Goal: Information Seeking & Learning: Check status

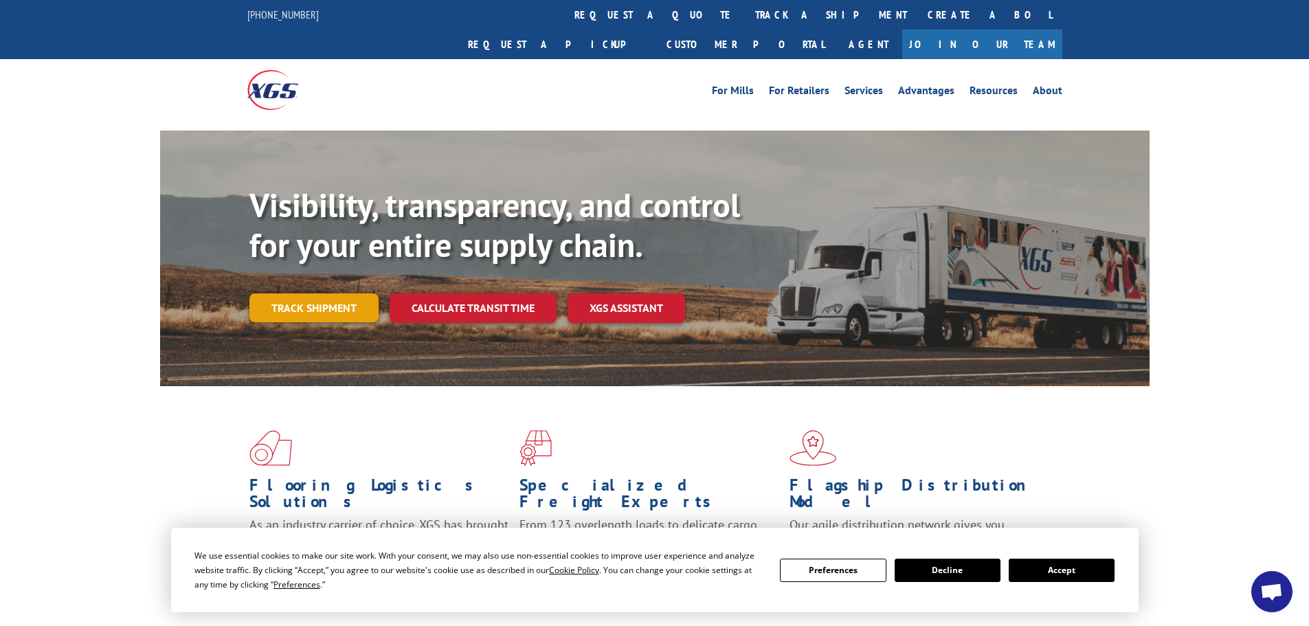
click at [313, 293] on link "Track shipment" at bounding box center [313, 307] width 129 height 29
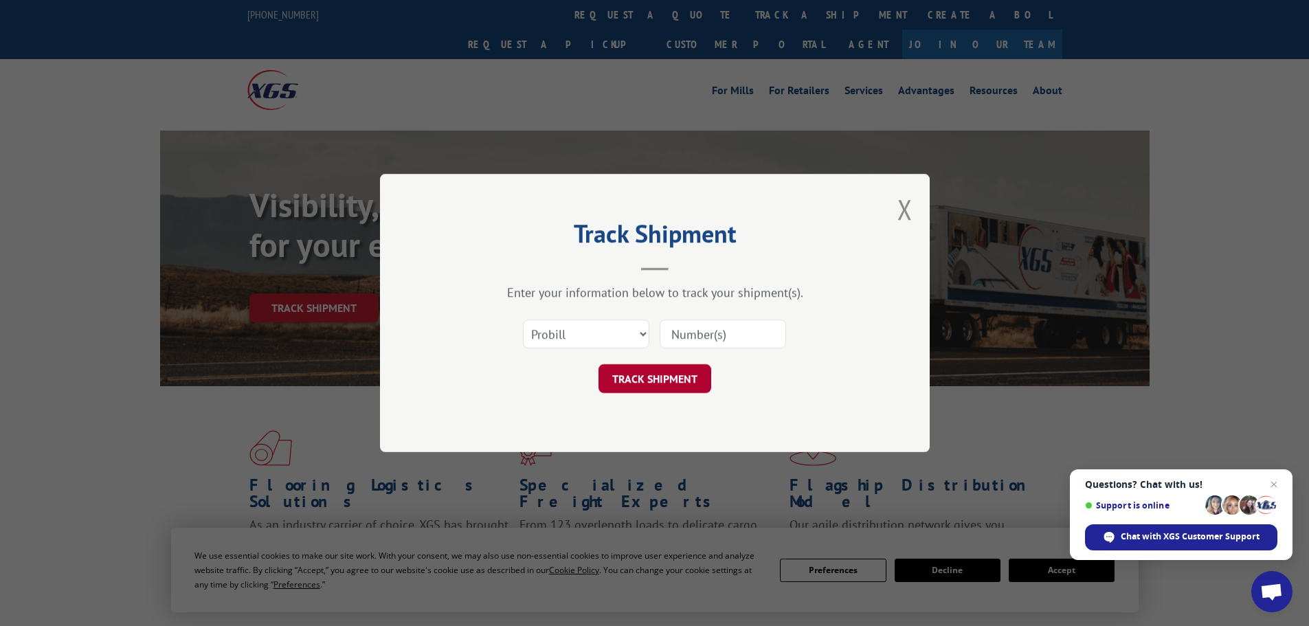
click at [673, 384] on button "TRACK SHIPMENT" at bounding box center [654, 378] width 113 height 29
paste input "17402129"
type input "17402129"
click at [676, 396] on div "Track Shipment Enter your information below to track your shipment(s). Select c…" at bounding box center [655, 313] width 550 height 278
click at [671, 362] on form "Select category... Probill BOL PO 17402129 TRACK SHIPMENT" at bounding box center [655, 352] width 412 height 82
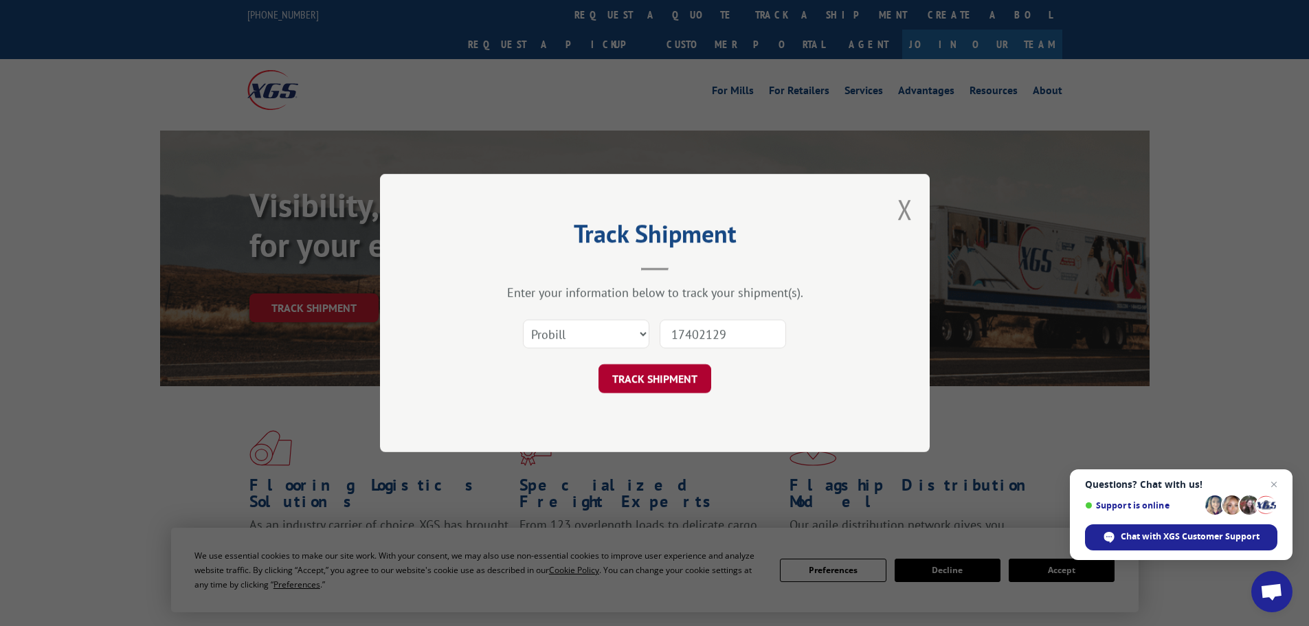
click at [673, 376] on button "TRACK SHIPMENT" at bounding box center [654, 378] width 113 height 29
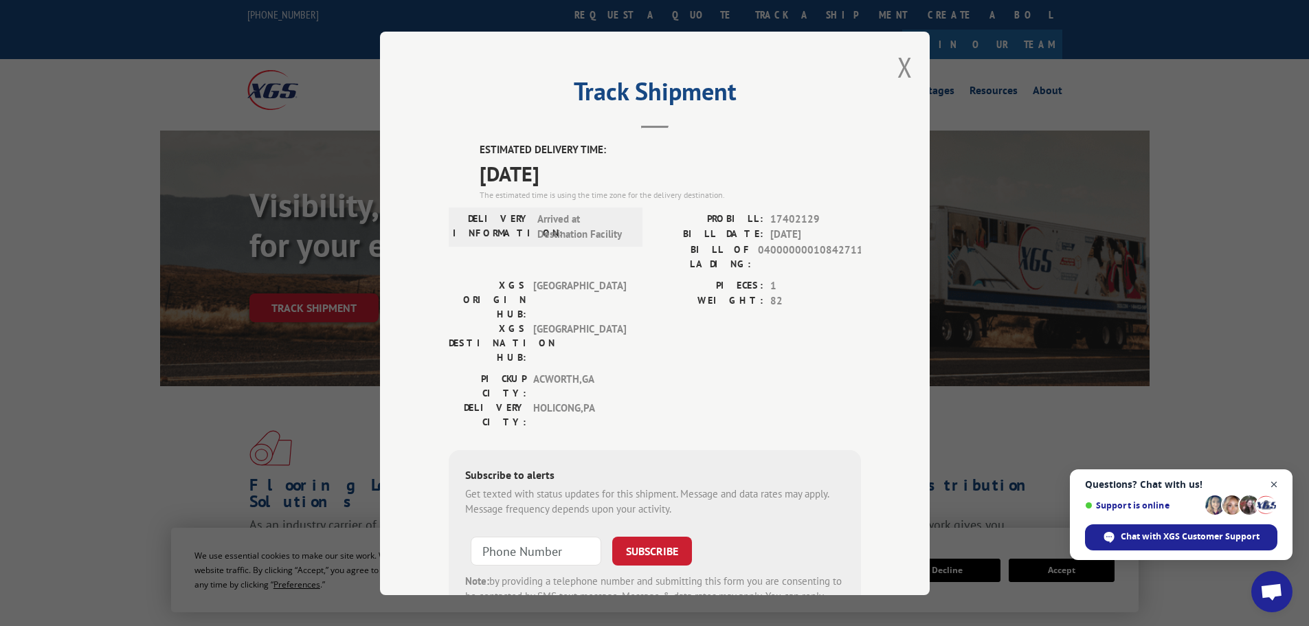
click at [1275, 485] on span "Close chat" at bounding box center [1273, 484] width 17 height 17
